Goal: Information Seeking & Learning: Check status

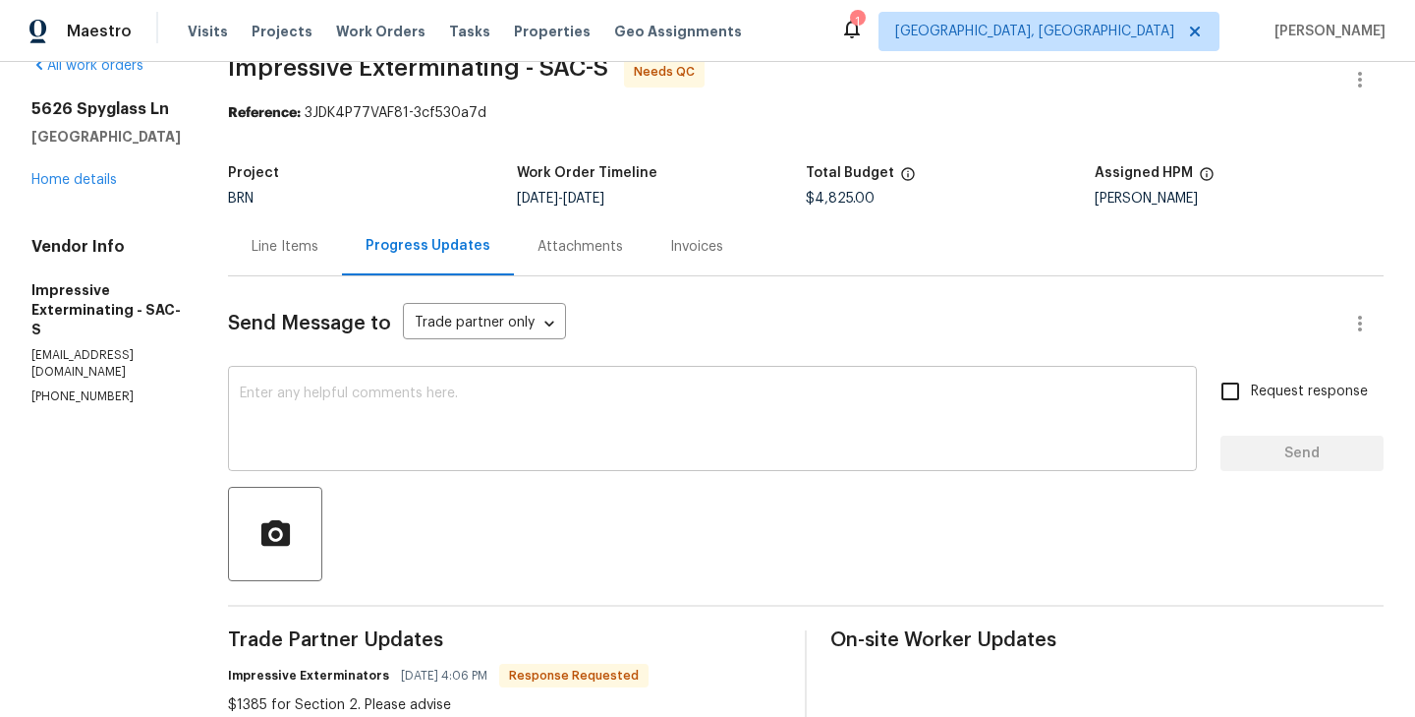
scroll to position [35, 0]
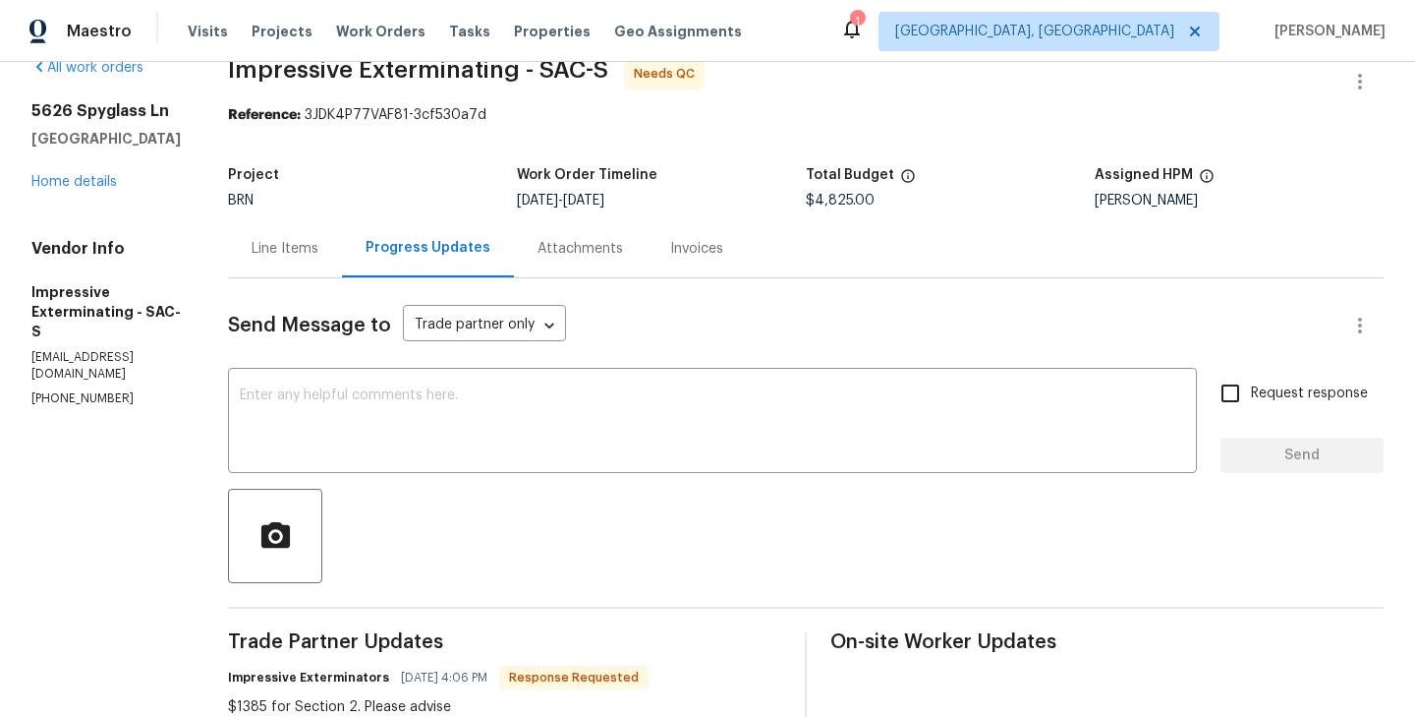
click at [296, 257] on div "Line Items" at bounding box center [285, 249] width 67 height 20
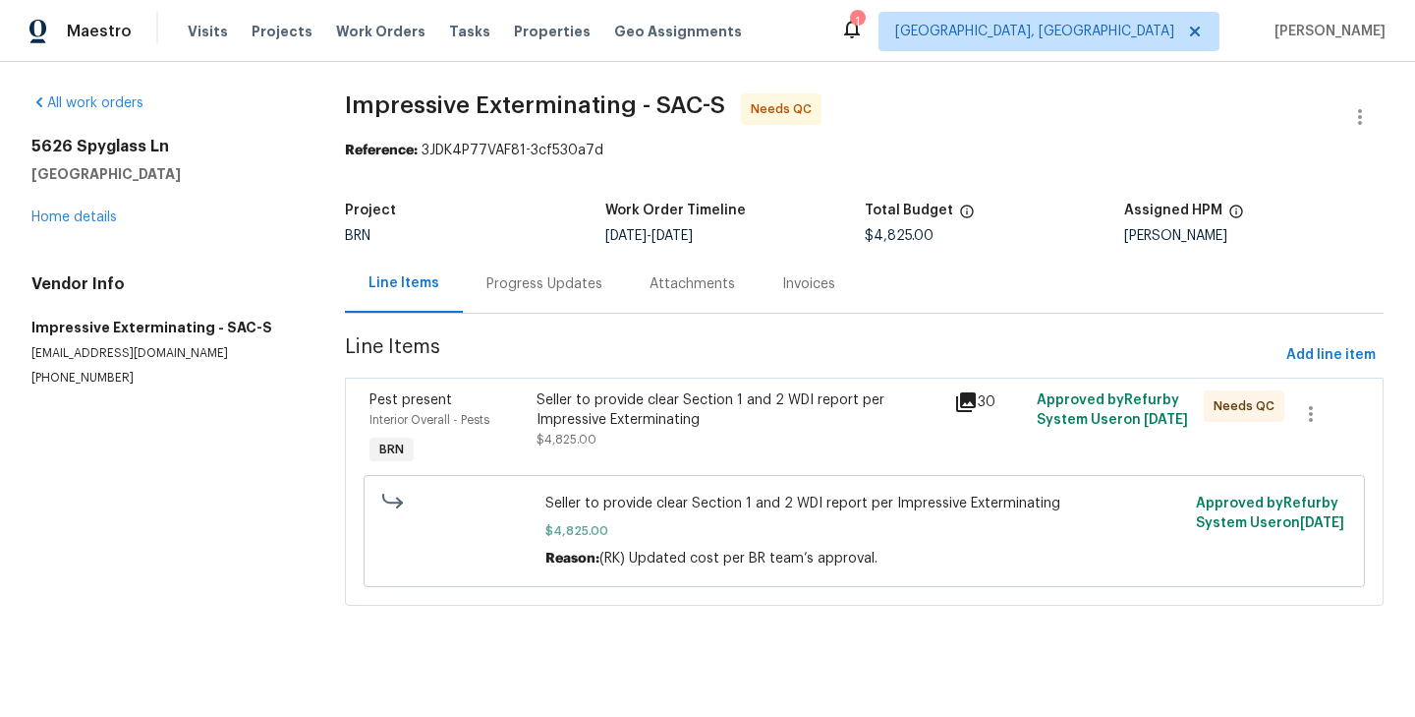
click at [585, 292] on div "Progress Updates" at bounding box center [545, 284] width 116 height 20
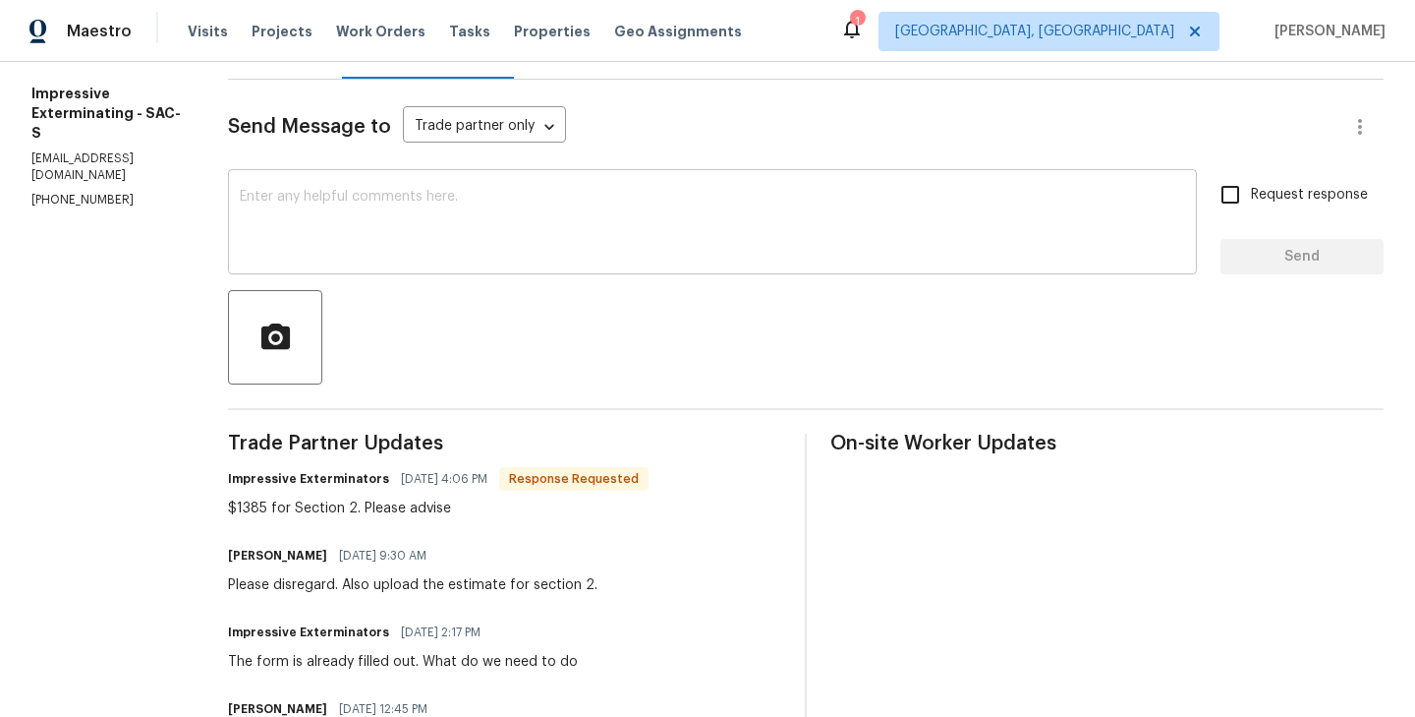
scroll to position [239, 0]
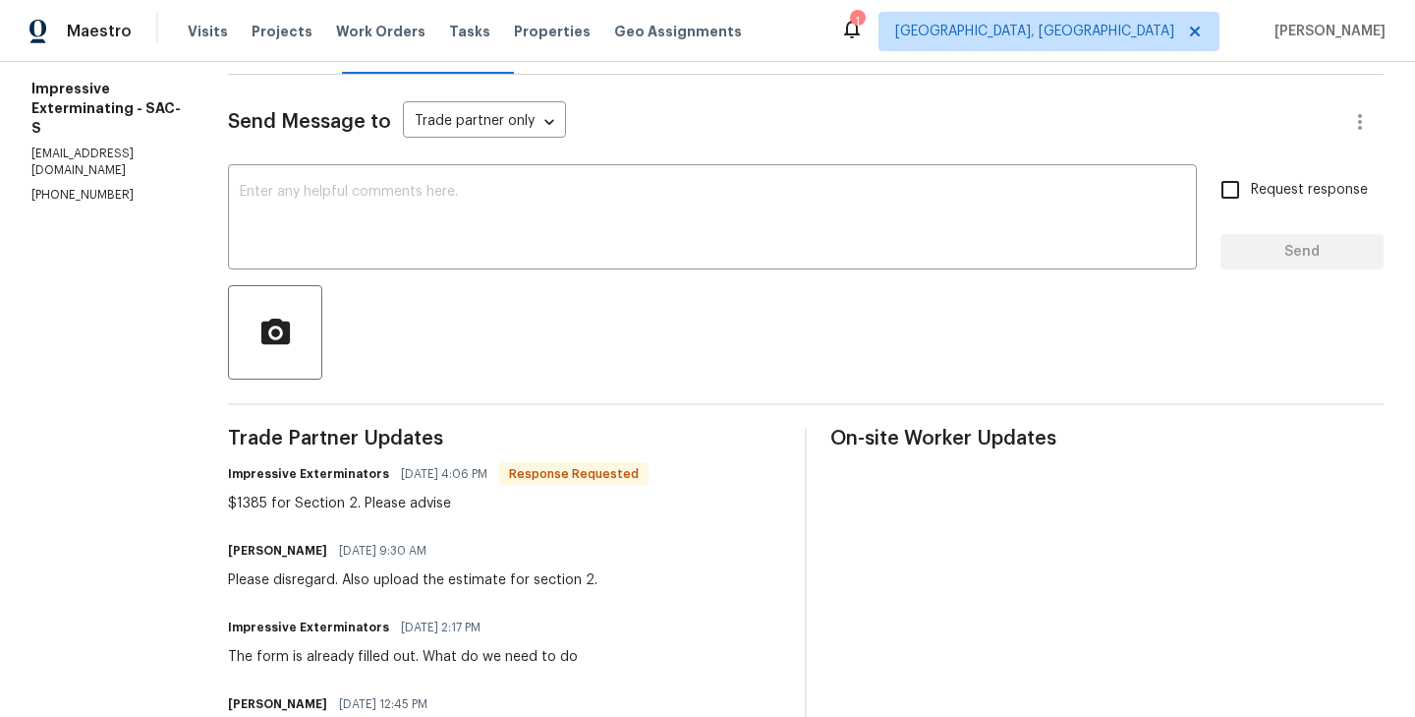
click at [391, 503] on div "$1385 for Section 2. Please advise" at bounding box center [438, 503] width 421 height 20
copy div "$1385 for Section 2. Please advise"
